Goal: Information Seeking & Learning: Learn about a topic

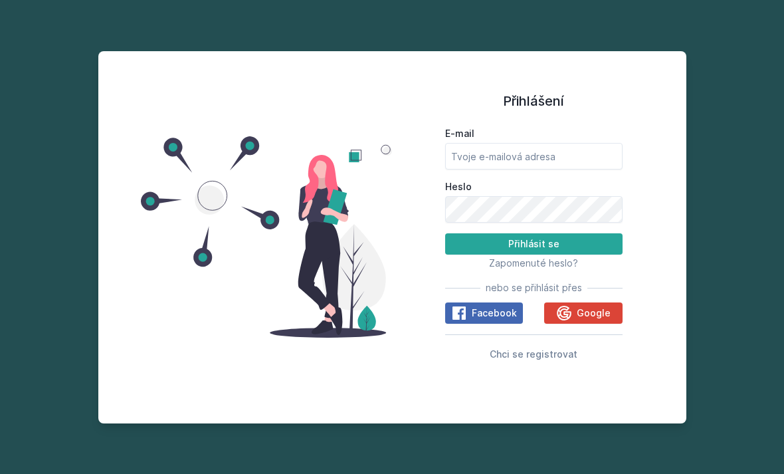
click at [566, 320] on icon at bounding box center [564, 313] width 15 height 15
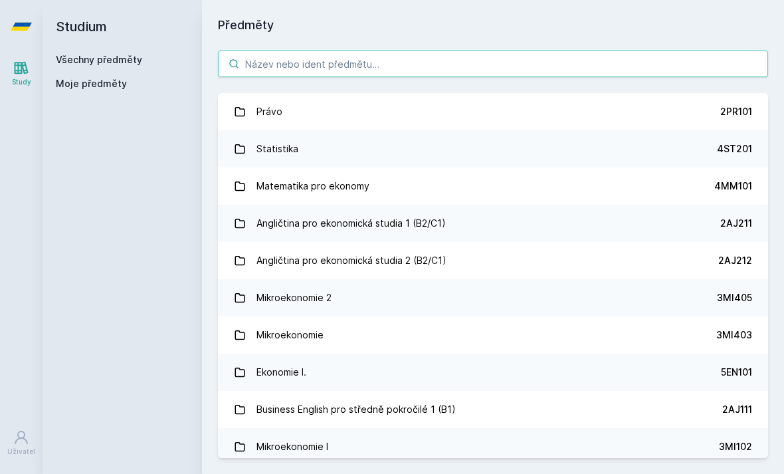
click at [694, 67] on input "search" at bounding box center [493, 63] width 550 height 27
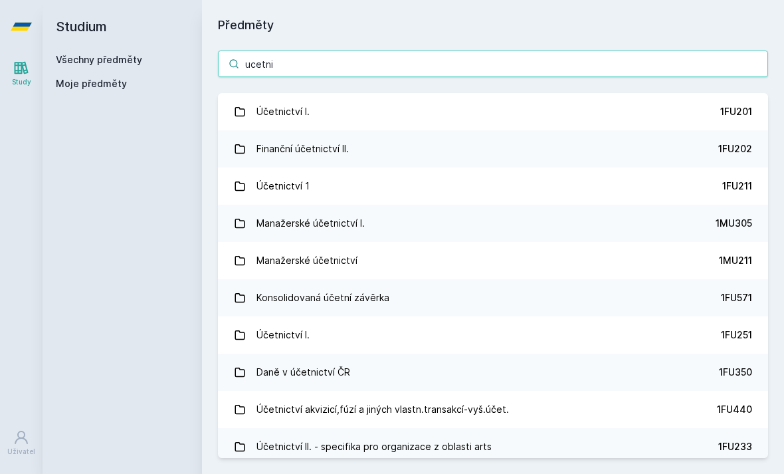
type input "ucetni"
click at [664, 110] on link "Účetnictví I. 1FU201" at bounding box center [493, 111] width 550 height 37
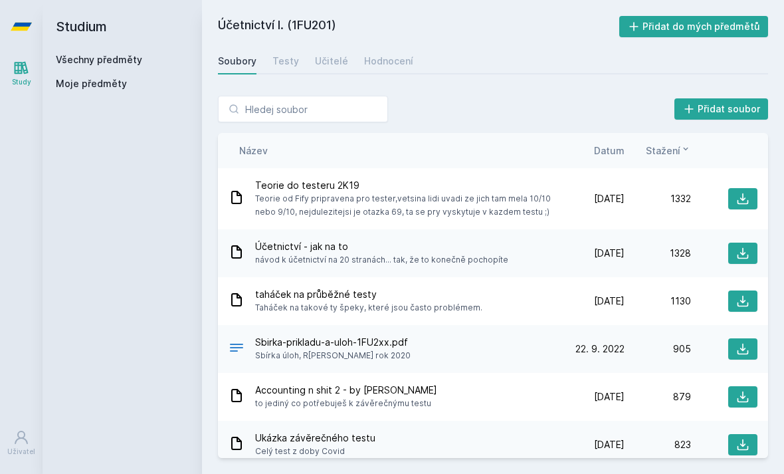
click at [304, 62] on div "Soubory Testy Učitelé Hodnocení" at bounding box center [493, 61] width 550 height 27
click at [330, 62] on div "Učitelé" at bounding box center [331, 60] width 33 height 13
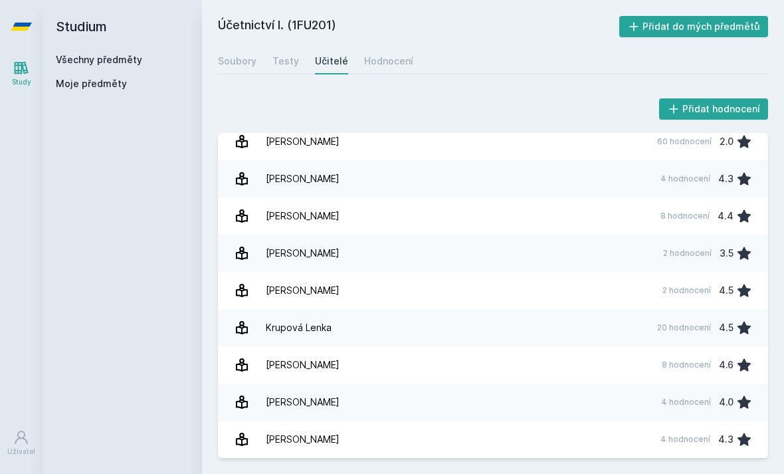
scroll to position [599, 0]
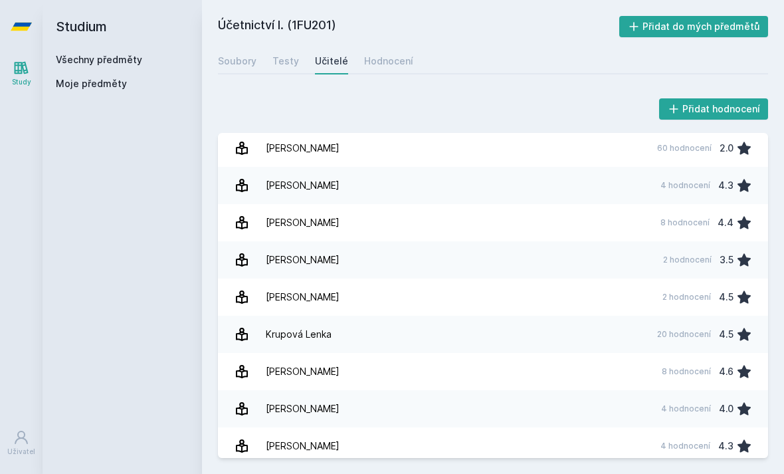
click at [573, 230] on link "[PERSON_NAME] 8 hodnocení 4.4" at bounding box center [493, 222] width 550 height 37
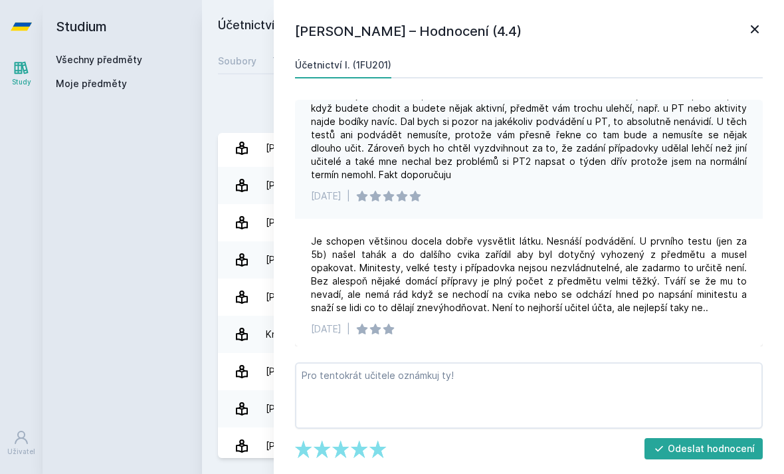
scroll to position [133, 0]
click at [749, 30] on icon at bounding box center [755, 29] width 16 height 16
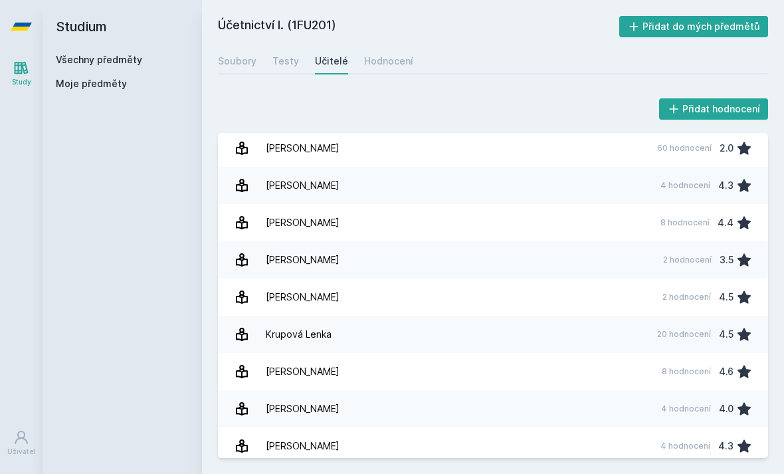
click at [288, 68] on link "Testy" at bounding box center [285, 61] width 27 height 27
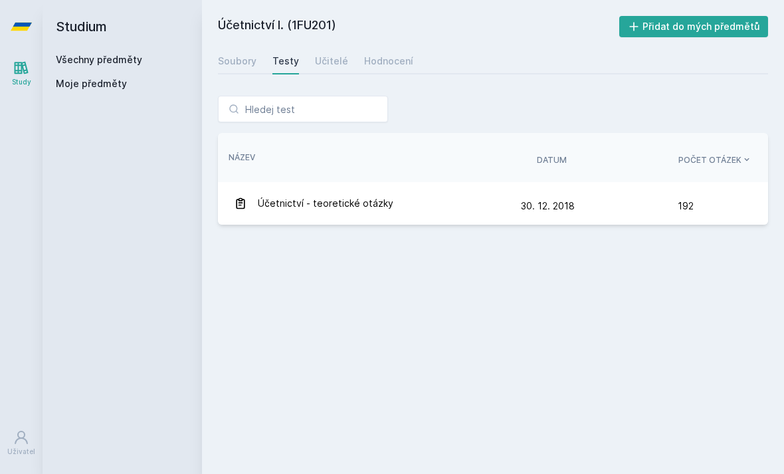
click at [240, 61] on div "Soubory" at bounding box center [237, 60] width 39 height 13
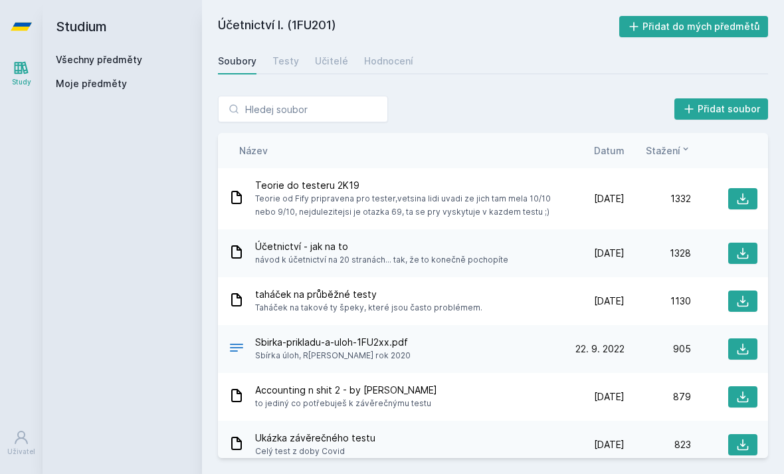
scroll to position [10, 0]
click at [605, 143] on span "Datum" at bounding box center [609, 150] width 31 height 14
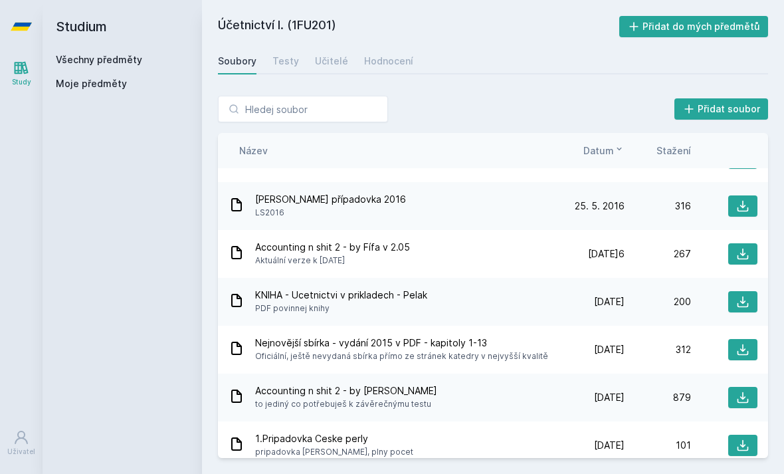
scroll to position [349, 0]
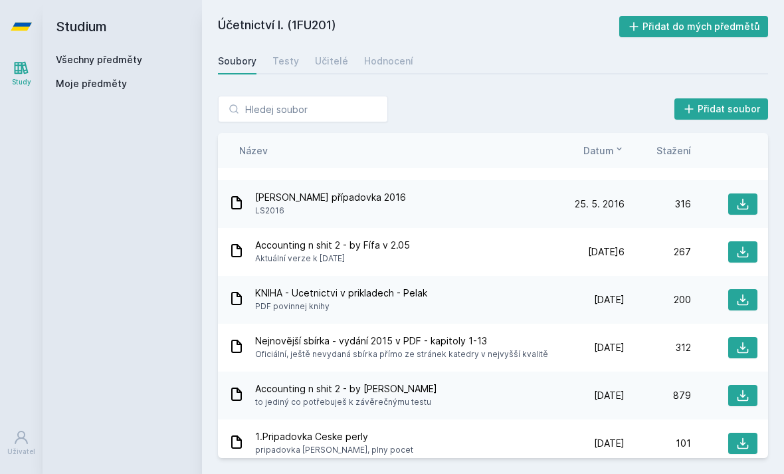
click at [743, 293] on icon at bounding box center [742, 299] width 13 height 13
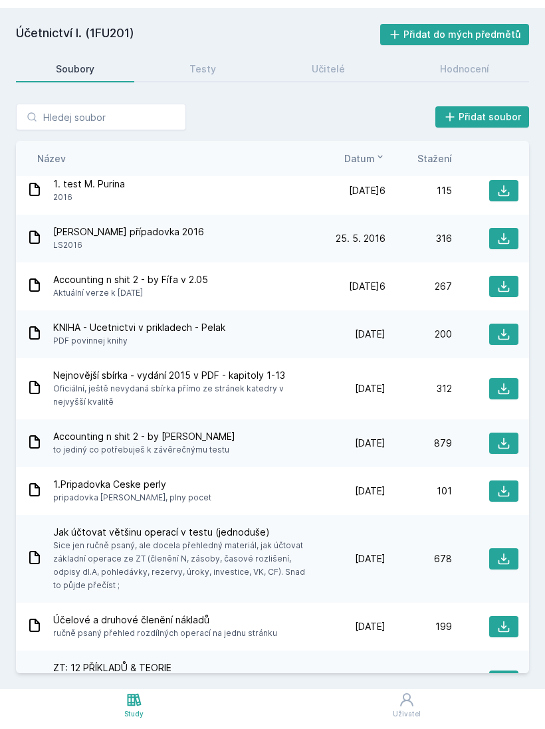
scroll to position [0, 0]
